Goal: Communication & Community: Answer question/provide support

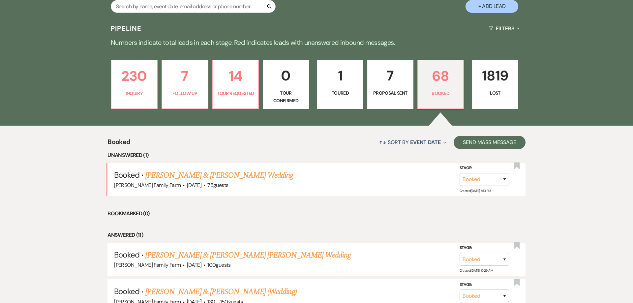
scroll to position [151, 0]
click at [274, 258] on link "[PERSON_NAME] & [PERSON_NAME] [PERSON_NAME] Wedding" at bounding box center [248, 255] width 206 height 12
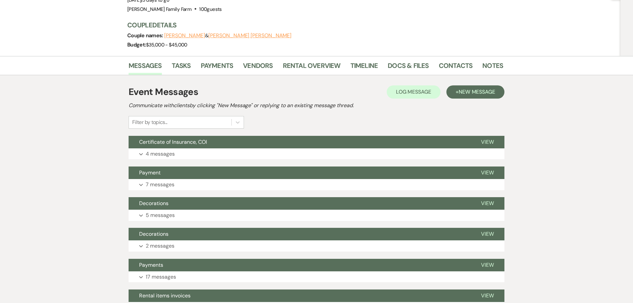
scroll to position [34, 0]
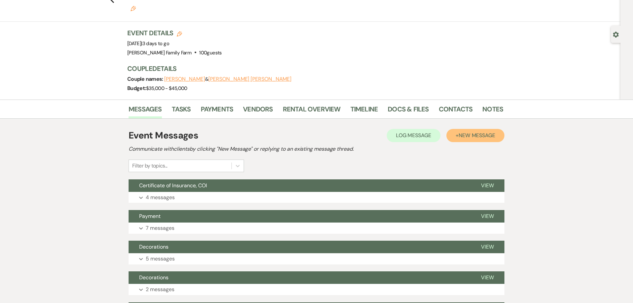
click at [472, 129] on button "+ New Message" at bounding box center [476, 135] width 58 height 13
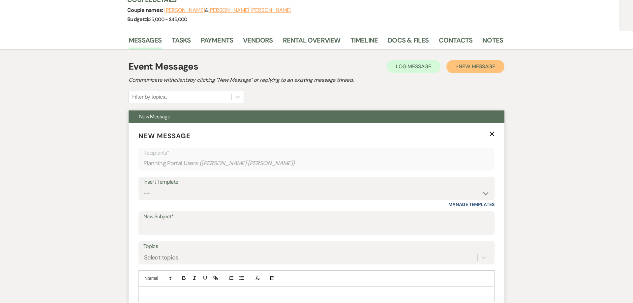
scroll to position [185, 0]
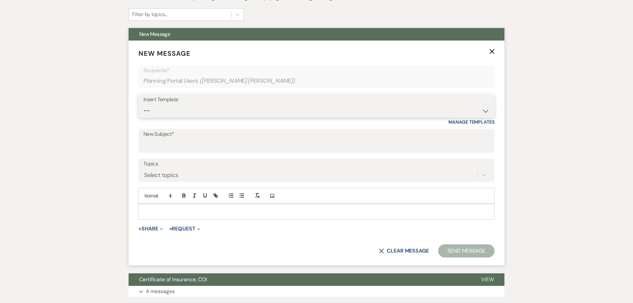
click at [144, 104] on select "-- Follow Up 1a. Non wedding request for info (Barn) 8. Proposal email Follow u…" at bounding box center [317, 110] width 346 height 13
select select "569"
click option "Farmhouse Bridal Suite Check in Details ( 1 day contract)" at bounding box center [0, 0] width 0 height 0
type input "Farmhouse Bridal Suite Check in Details"
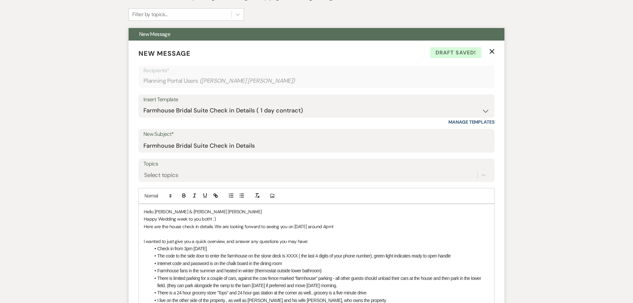
drag, startPoint x: 343, startPoint y: 211, endPoint x: 331, endPoint y: 212, distance: 12.9
click at [331, 223] on p "Here are the house check in details. We are looking forward to seeing you on [D…" at bounding box center [317, 226] width 346 height 7
click at [302, 223] on p "Here are the house check in details. We are looking forward to seeing you on [D…" at bounding box center [317, 226] width 346 height 7
click at [347, 223] on p "Here are the house check in details. We are looking forward to seeing you on [D…" at bounding box center [317, 226] width 346 height 7
click at [346, 238] on p "I wanted to just give you a quick overview, and answer any questions you may ha…" at bounding box center [317, 241] width 346 height 7
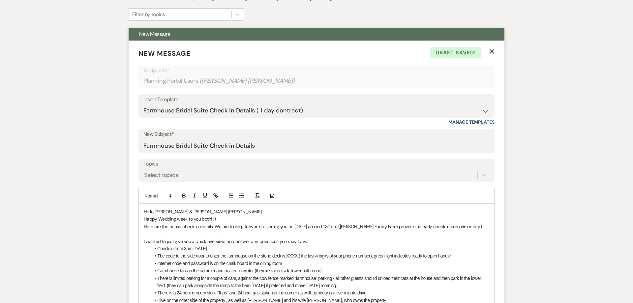
click at [382, 223] on p "Here are the house check in details. We are looking forward to seeing you on [D…" at bounding box center [317, 226] width 346 height 7
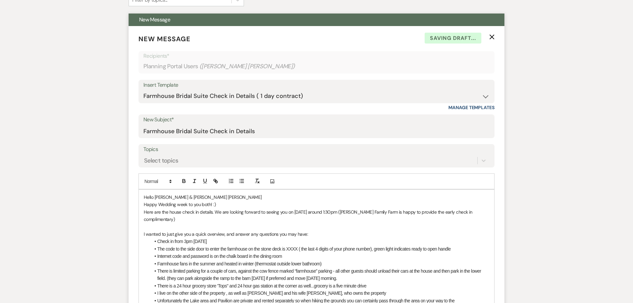
scroll to position [202, 0]
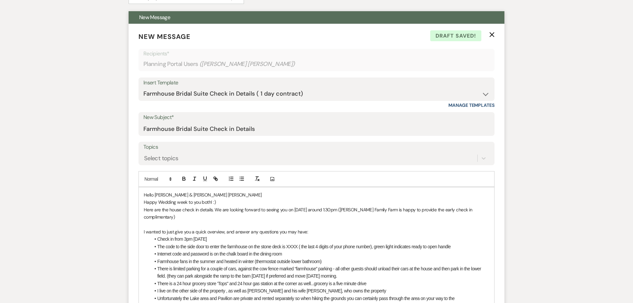
drag, startPoint x: 224, startPoint y: 216, endPoint x: 156, endPoint y: 215, distance: 67.6
click at [156, 236] on li "Check in from 3pm [DATE]" at bounding box center [319, 239] width 339 height 7
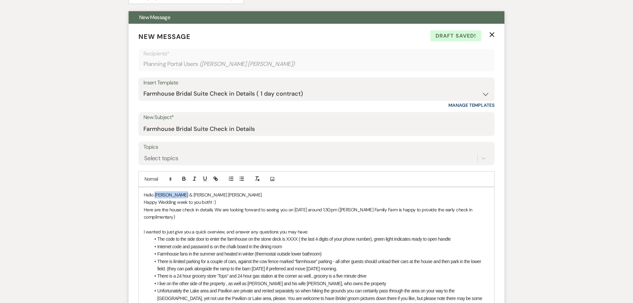
drag, startPoint x: 182, startPoint y: 180, endPoint x: 155, endPoint y: 179, distance: 26.8
click at [155, 191] on p "Hello [PERSON_NAME] & [PERSON_NAME] [PERSON_NAME]" at bounding box center [317, 194] width 346 height 7
click at [297, 236] on li "The code to the side door to enter the farmhouse on the stone deck is XXXX ( th…" at bounding box center [319, 239] width 339 height 7
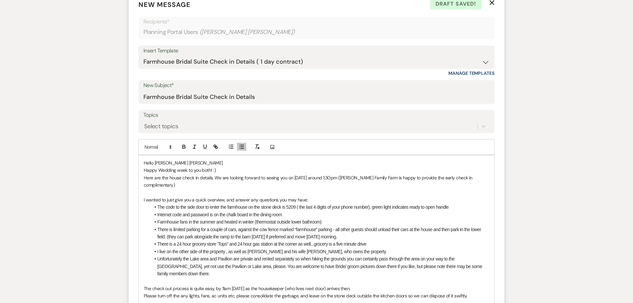
scroll to position [236, 0]
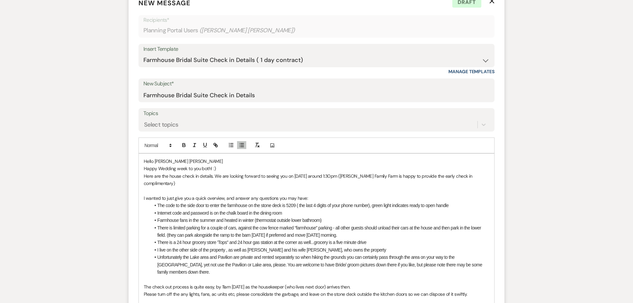
click at [188, 217] on li "Farmhouse fans in the summer and heated in winter (thermostat outside lower bat…" at bounding box center [319, 220] width 339 height 7
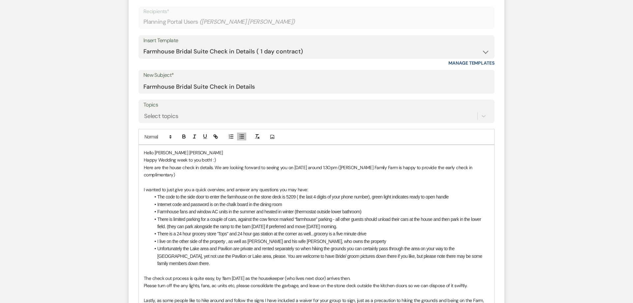
scroll to position [244, 0]
click at [489, 164] on p "Here are the house check in details. We are looking forward to seeing you on [D…" at bounding box center [317, 171] width 346 height 15
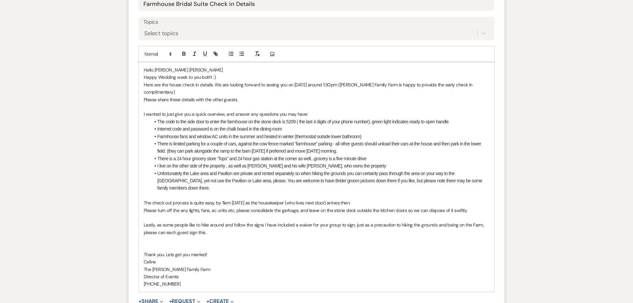
scroll to position [328, 0]
click at [247, 198] on p "The check out process is quite easy, by 11am [DATE] as the housekeeper (who liv…" at bounding box center [317, 201] width 346 height 7
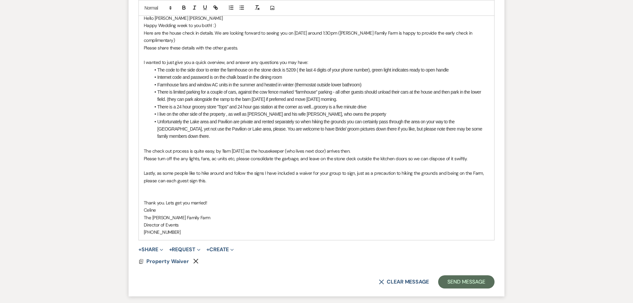
scroll to position [387, 0]
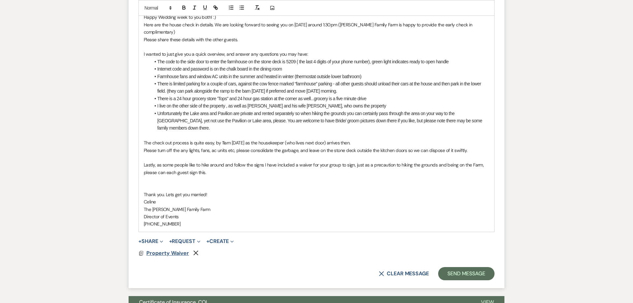
click at [182, 250] on span "Property Waiver" at bounding box center [167, 253] width 43 height 7
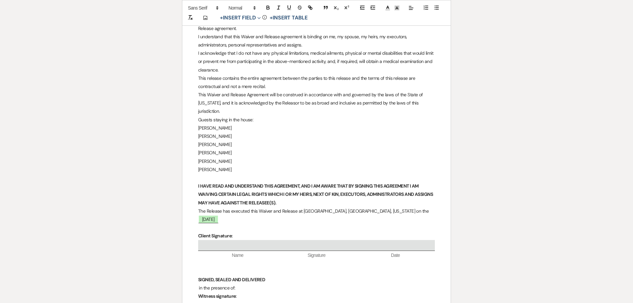
scroll to position [239, 0]
drag, startPoint x: 228, startPoint y: 163, endPoint x: 198, endPoint y: 120, distance: 52.6
click at [198, 120] on div "Waiver and Release Release executed on the ﻿ [DATE] ﻿ , by (the 'Releasor') of …" at bounding box center [316, 139] width 269 height 559
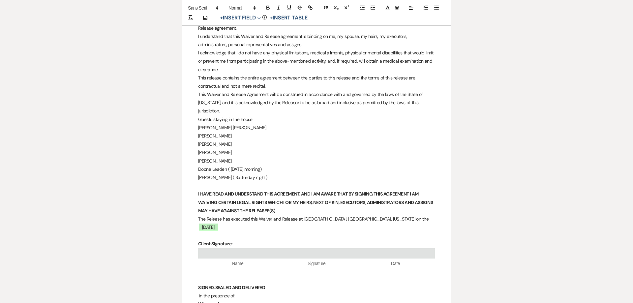
click at [213, 124] on p "[PERSON_NAME] [PERSON_NAME]" at bounding box center [316, 128] width 237 height 8
click at [211, 132] on p "[PERSON_NAME]" at bounding box center [316, 136] width 237 height 8
drag, startPoint x: 214, startPoint y: 133, endPoint x: 215, endPoint y: 138, distance: 5.0
click at [215, 141] on p "[PERSON_NAME]" at bounding box center [316, 145] width 237 height 8
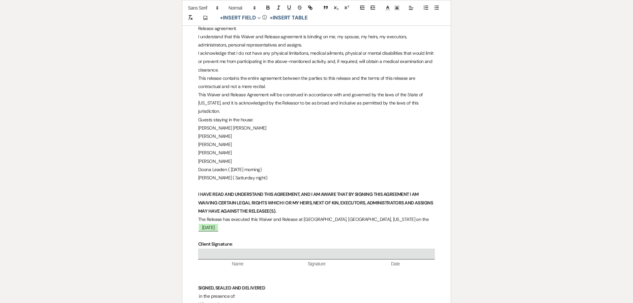
click at [216, 149] on p "[PERSON_NAME]" at bounding box center [316, 153] width 237 height 8
click at [217, 157] on p "[PERSON_NAME]" at bounding box center [316, 161] width 237 height 8
drag, startPoint x: 217, startPoint y: 158, endPoint x: 215, endPoint y: 167, distance: 8.7
click at [217, 166] on p "Doona Leaden ( [DATE] morning)" at bounding box center [316, 170] width 237 height 8
click at [215, 174] on p "[PERSON_NAME] ( Satturday night)" at bounding box center [316, 178] width 237 height 8
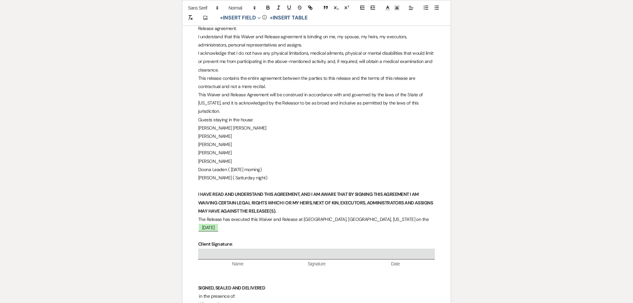
click at [207, 166] on p "Doona Leaden ( [DATE] morning)" at bounding box center [316, 170] width 237 height 8
drag, startPoint x: 208, startPoint y: 137, endPoint x: 224, endPoint y: 146, distance: 19.0
click at [224, 147] on div "Waiver and Release Release executed on the ﻿ [DATE] ﻿ , by (the 'Releasor') of …" at bounding box center [316, 144] width 269 height 567
click at [216, 149] on p "[PERSON_NAME]" at bounding box center [316, 153] width 237 height 8
click at [218, 149] on p "[PERSON_NAME]" at bounding box center [316, 153] width 237 height 8
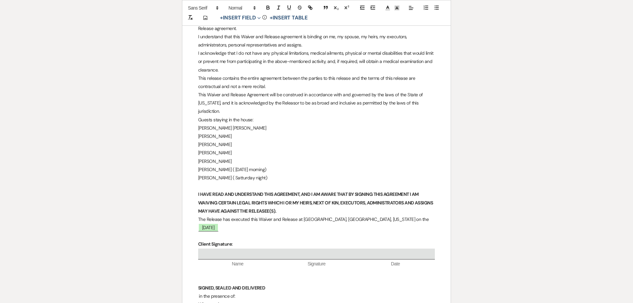
click at [219, 149] on p "[PERSON_NAME]" at bounding box center [316, 153] width 237 height 8
drag, startPoint x: 200, startPoint y: 136, endPoint x: 229, endPoint y: 152, distance: 32.6
click at [229, 152] on div "Waiver and Release Release executed on the ﻿ [DATE] ﻿ , by (the 'Releasor') of …" at bounding box center [316, 144] width 269 height 567
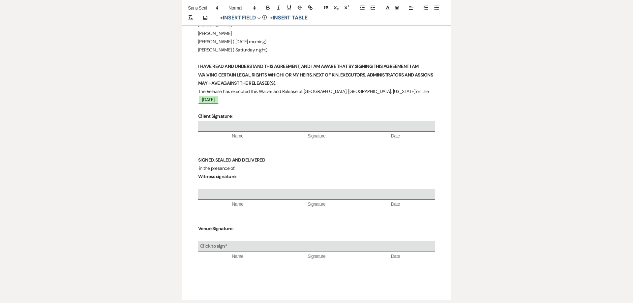
scroll to position [97, 0]
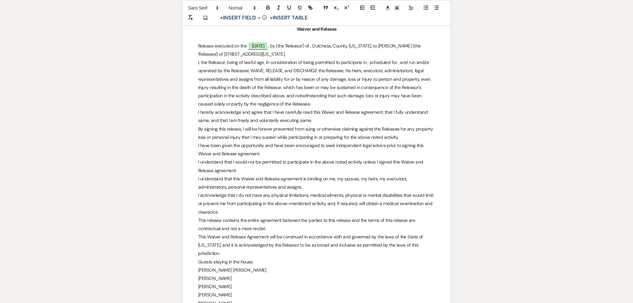
click at [270, 169] on p "I understand that I would not be permitted to participate in the above noted ac…" at bounding box center [316, 166] width 237 height 16
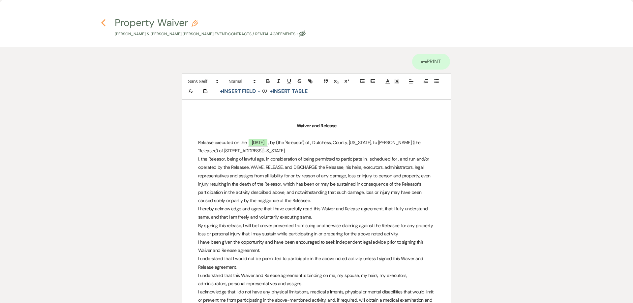
click at [103, 23] on icon "Previous" at bounding box center [103, 23] width 5 height 8
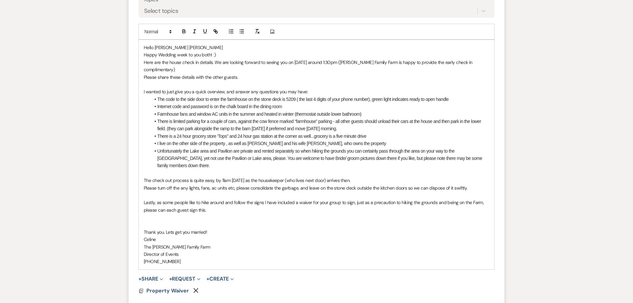
scroll to position [379, 0]
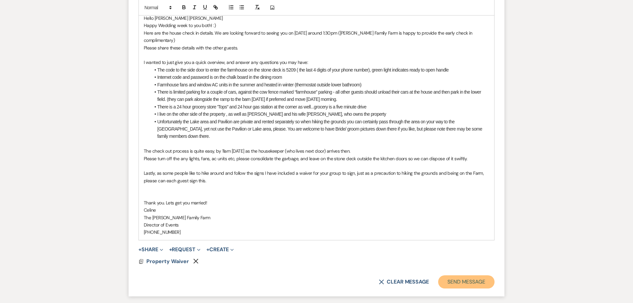
click at [451, 276] on button "Send Message" at bounding box center [466, 282] width 56 height 13
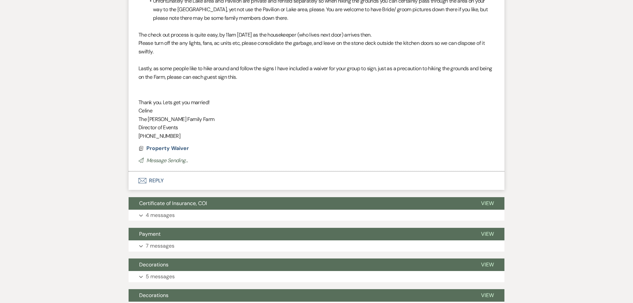
scroll to position [133, 0]
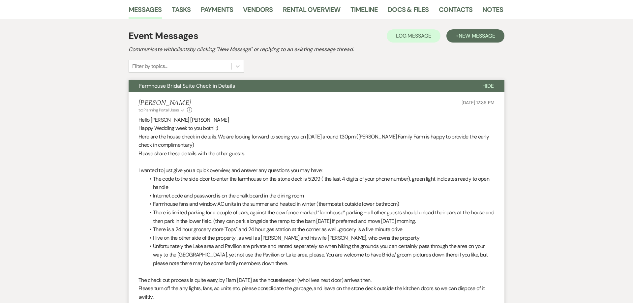
click at [485, 82] on span "Hide" at bounding box center [489, 85] width 12 height 7
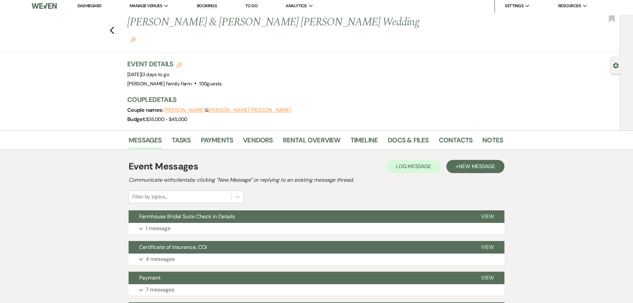
scroll to position [0, 0]
